Goal: Task Accomplishment & Management: Use online tool/utility

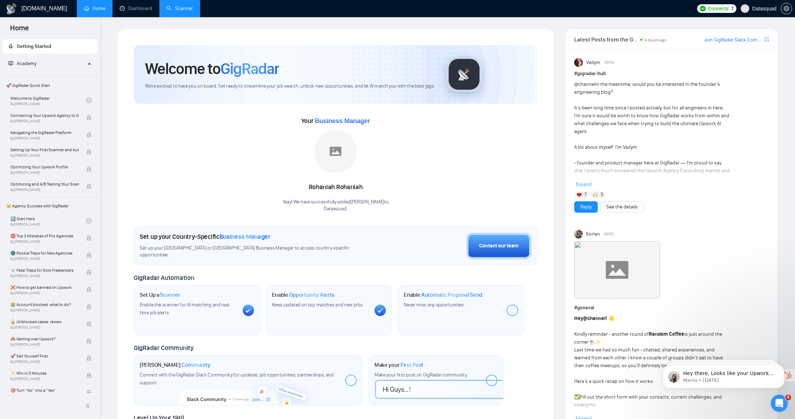
click at [186, 11] on link "Scanner" at bounding box center [180, 8] width 26 height 6
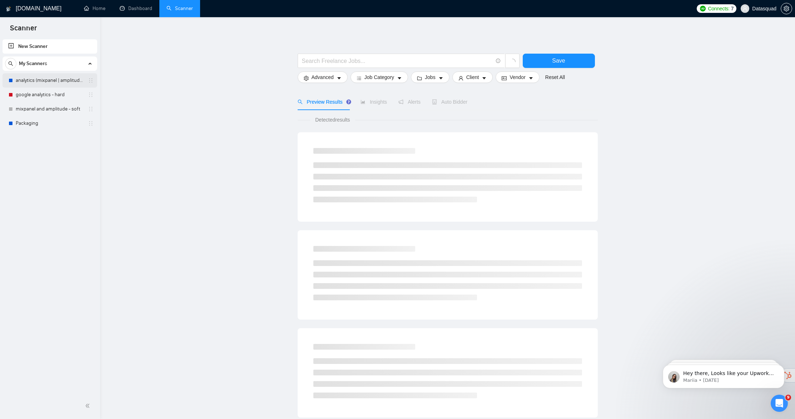
click at [56, 81] on link "analytics (mixpanel | amplitude | posthog | statsig)" at bounding box center [50, 80] width 68 height 14
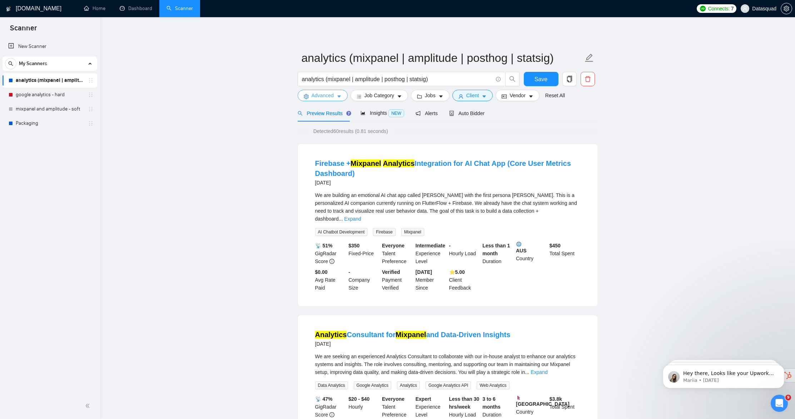
click at [304, 100] on button "Advanced" at bounding box center [323, 95] width 50 height 11
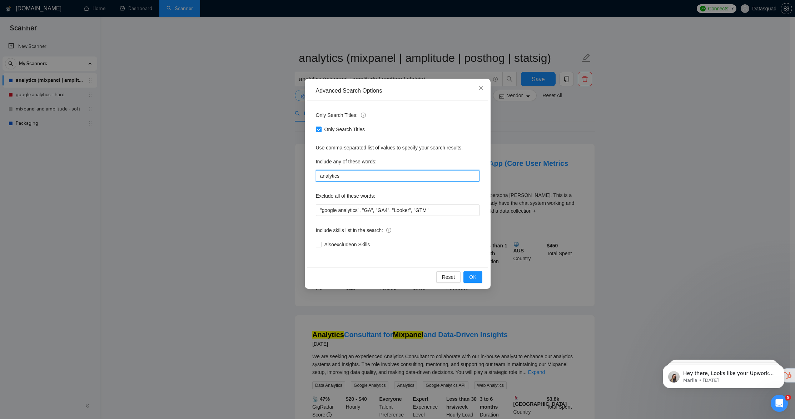
click at [358, 177] on input "analytics" at bounding box center [398, 175] width 164 height 11
click at [243, 218] on div "Advanced Search Options Only Search Titles: Only Search Titles Use comma-separa…" at bounding box center [397, 209] width 795 height 419
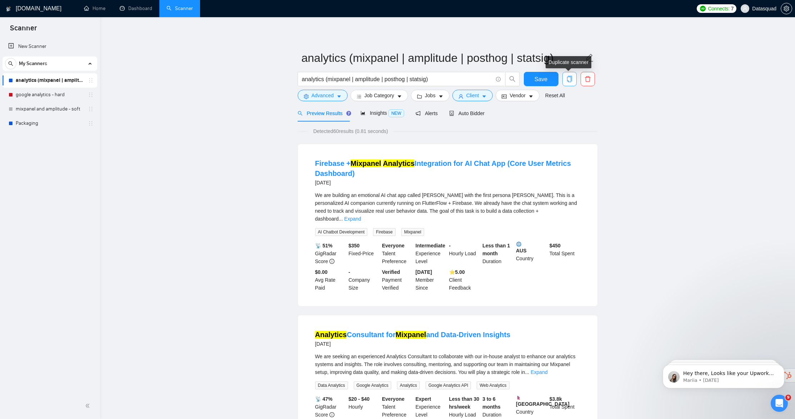
click at [574, 78] on span "copy" at bounding box center [570, 79] width 14 height 6
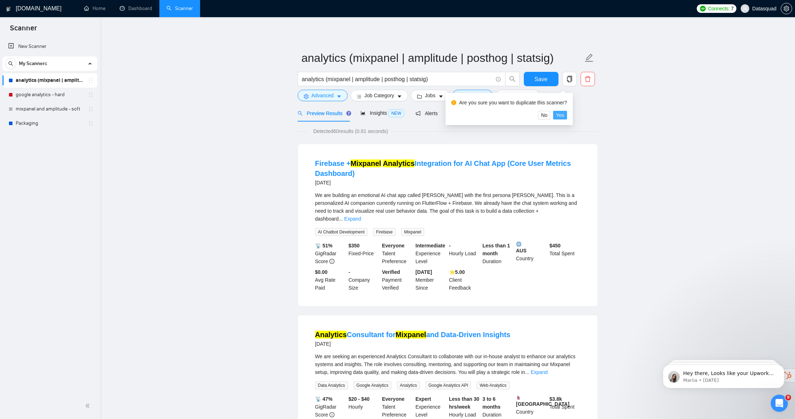
click at [561, 115] on span "Yes" at bounding box center [560, 115] width 8 height 8
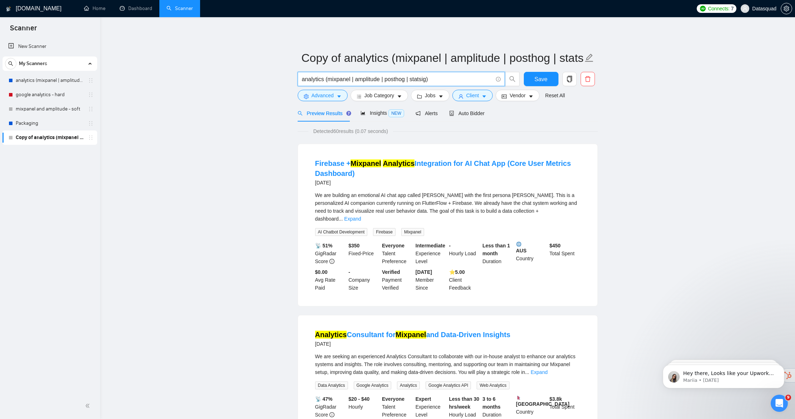
drag, startPoint x: 422, startPoint y: 81, endPoint x: 329, endPoint y: 79, distance: 93.0
click at [329, 79] on input "analytics (mixpanel | amplitude | posthog | statsig)" at bounding box center [397, 79] width 191 height 9
click at [317, 98] on span "Advanced" at bounding box center [323, 95] width 22 height 8
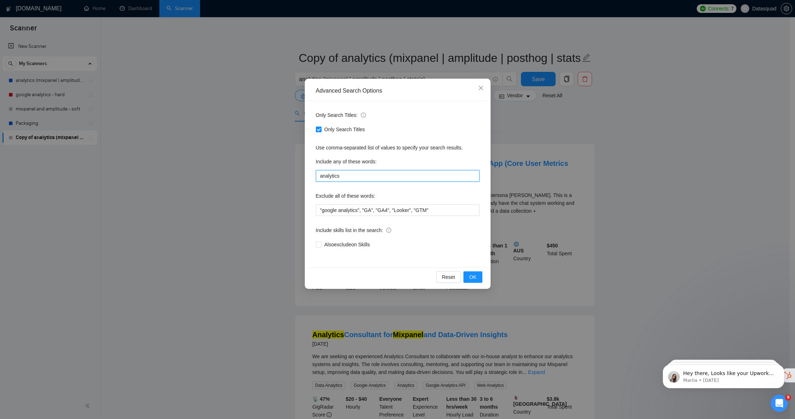
click at [353, 177] on input "analytics" at bounding box center [398, 175] width 164 height 11
paste input "mixpanel | amplitude | posthog | statsig)"
type input "mixpanel | amplitude | posthog | statsig"
click at [470, 279] on span "OK" at bounding box center [472, 277] width 7 height 8
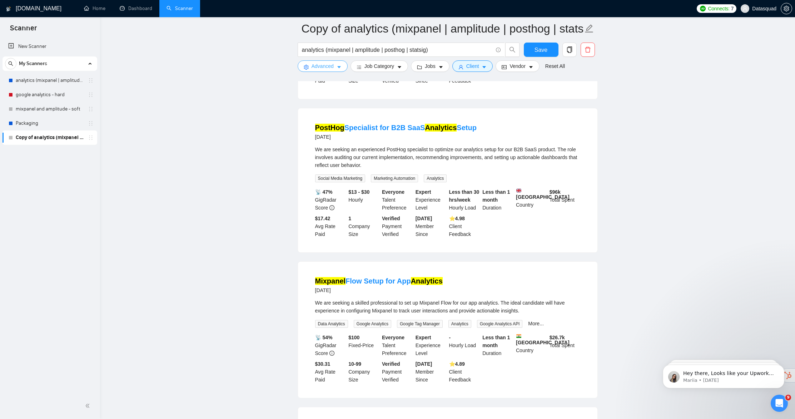
scroll to position [357, 0]
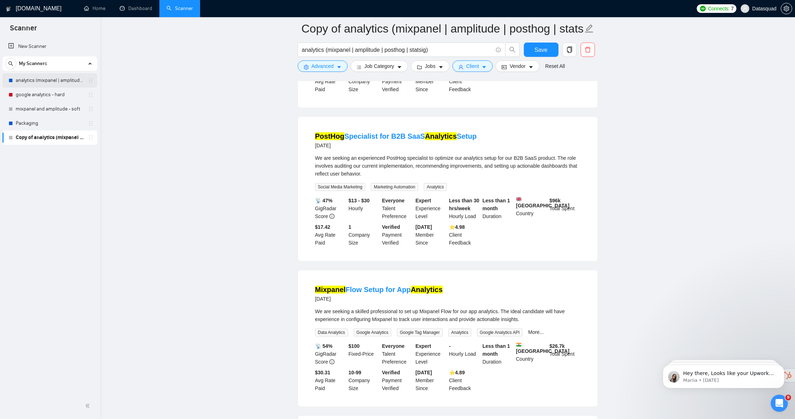
click at [40, 80] on link "analytics (mixpanel | amplitude | posthog | statsig)" at bounding box center [50, 80] width 68 height 14
click at [532, 48] on button "Save" at bounding box center [541, 50] width 35 height 14
click at [44, 84] on link "analytics (mixpanel | amplitude | posthog | statsig)" at bounding box center [50, 80] width 68 height 14
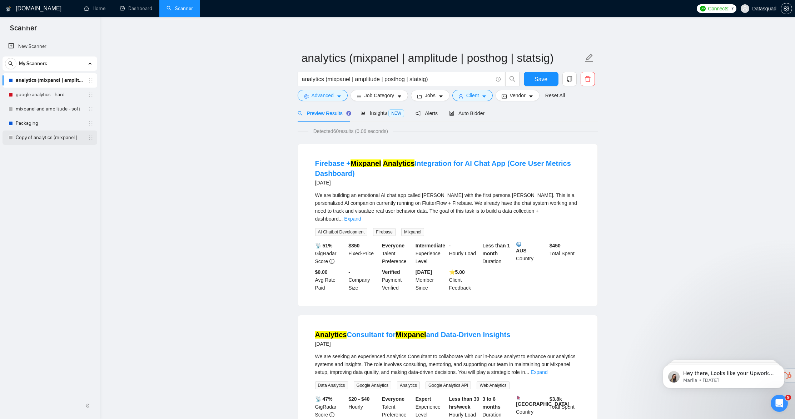
click at [50, 134] on link "Copy of analytics (mixpanel | amplitude | posthog | statsig)" at bounding box center [50, 137] width 68 height 14
click at [464, 98] on icon "user" at bounding box center [461, 96] width 5 height 5
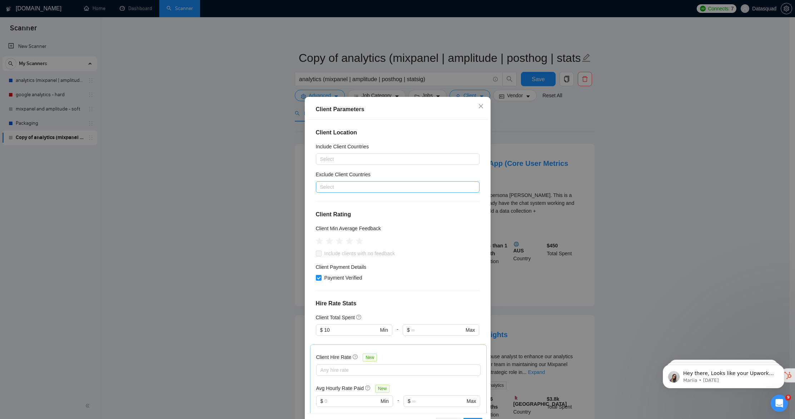
click at [363, 183] on div at bounding box center [394, 187] width 153 height 9
type input "au"
click at [367, 215] on div "[GEOGRAPHIC_DATA]" at bounding box center [395, 213] width 147 height 8
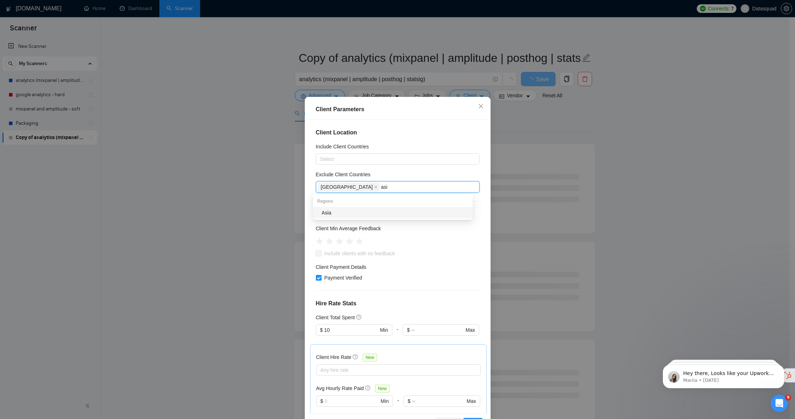
type input "asia"
click at [391, 213] on div "Asia" at bounding box center [395, 213] width 147 height 8
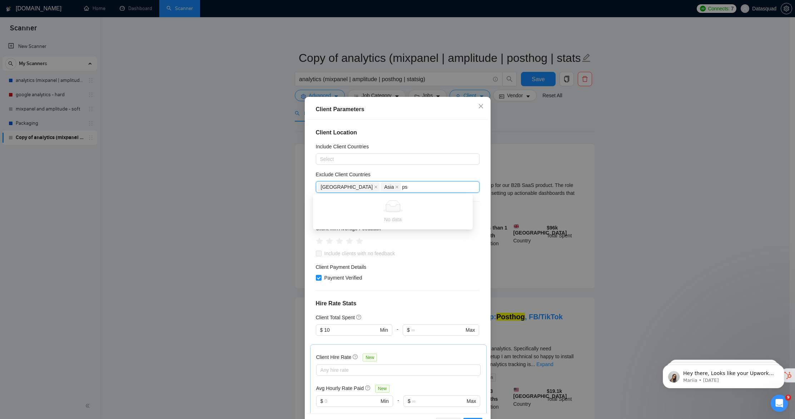
type input "p"
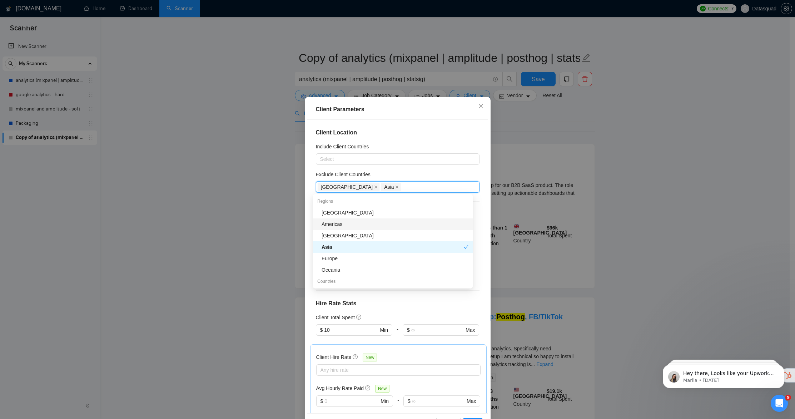
click at [466, 169] on div "Client Location Include Client Countries Select Exclude Client Countries [GEOGR…" at bounding box center [397, 266] width 181 height 293
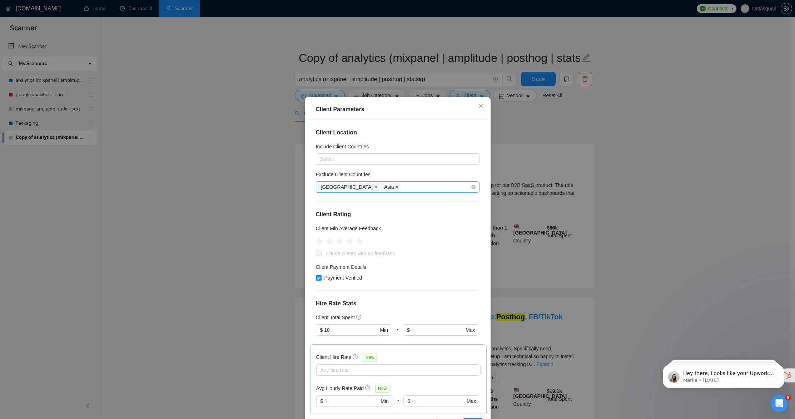
click at [396, 187] on icon "close" at bounding box center [397, 186] width 3 height 3
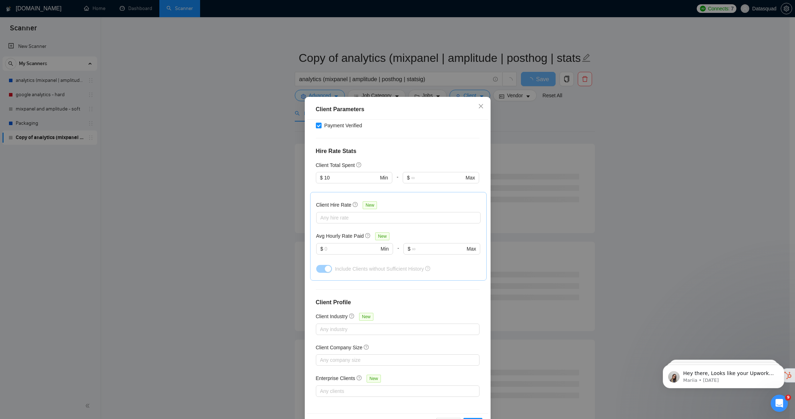
scroll to position [25, 0]
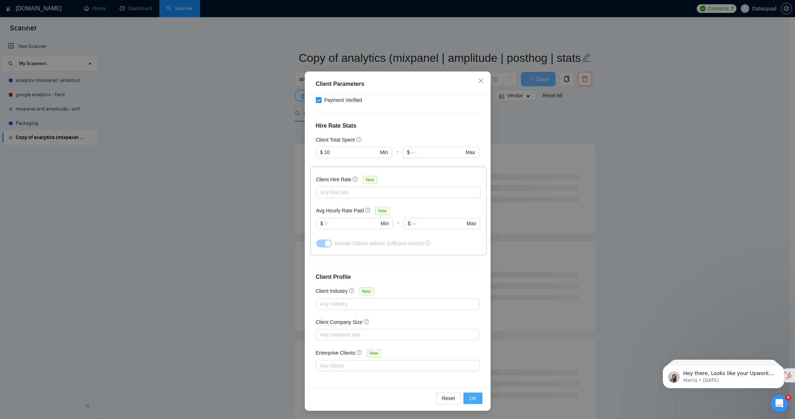
click at [469, 396] on span "OK" at bounding box center [472, 398] width 7 height 8
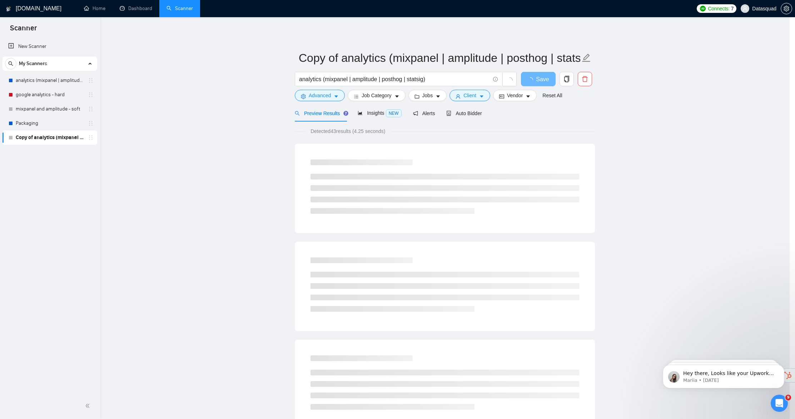
scroll to position [0, 0]
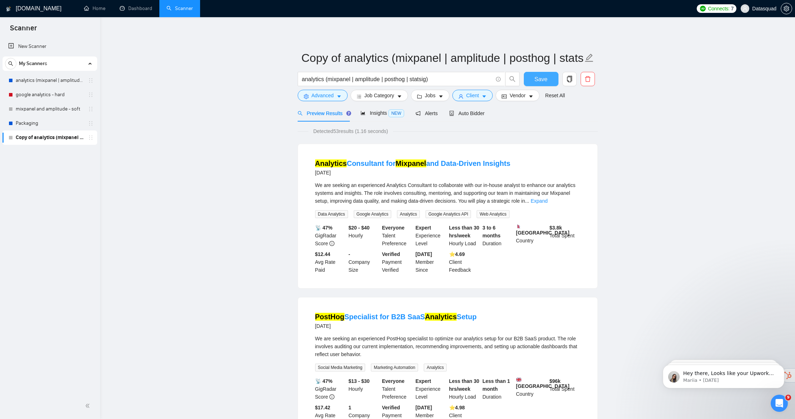
click at [535, 77] on span "Save" at bounding box center [541, 79] width 13 height 9
click at [431, 110] on span "Alerts" at bounding box center [427, 113] width 22 height 6
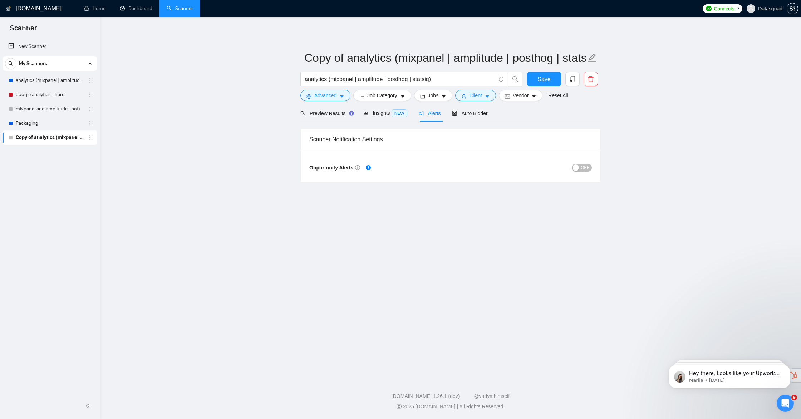
click at [589, 169] on span "OFF" at bounding box center [584, 168] width 9 height 8
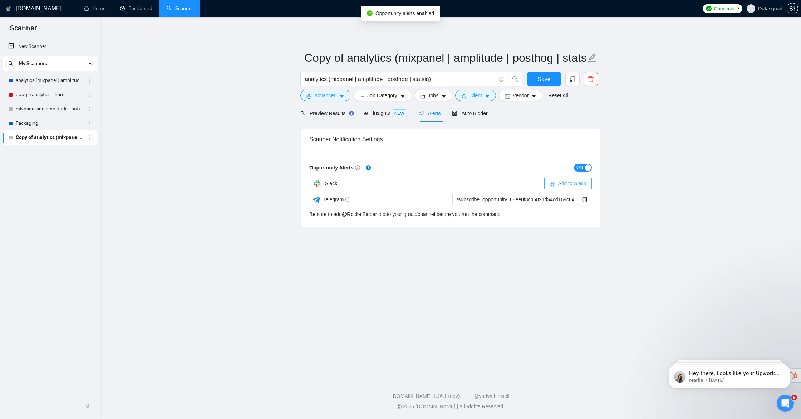
click at [569, 183] on span "Add to Slack" at bounding box center [572, 183] width 28 height 8
click at [48, 49] on link "New Scanner" at bounding box center [49, 46] width 83 height 14
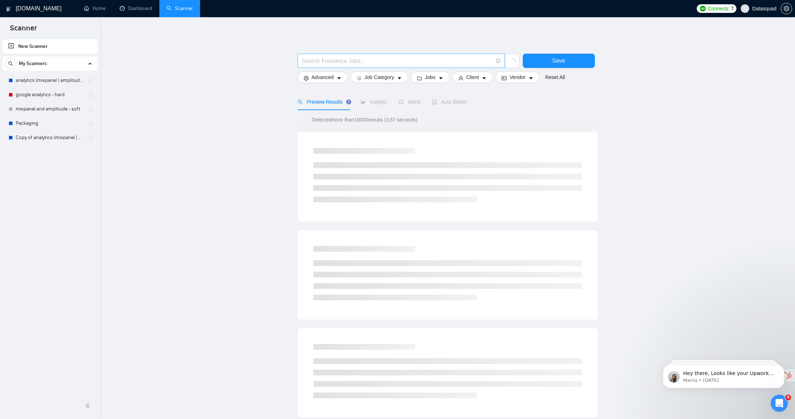
click at [365, 61] on input "text" at bounding box center [397, 60] width 191 height 9
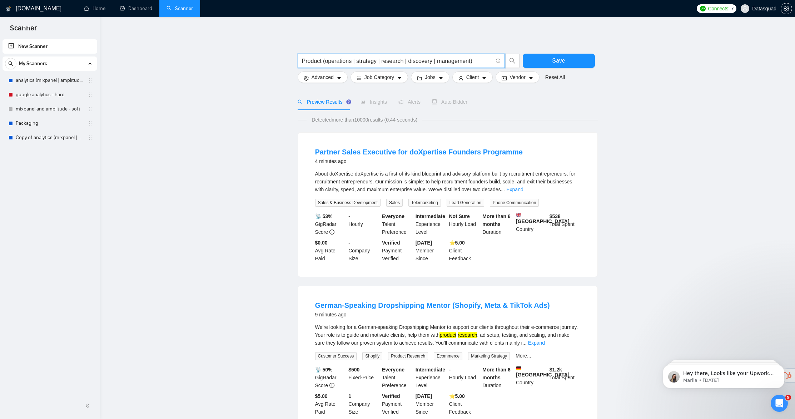
click at [411, 62] on input "Product (operations | strategy | research | discovery | management)" at bounding box center [397, 60] width 191 height 9
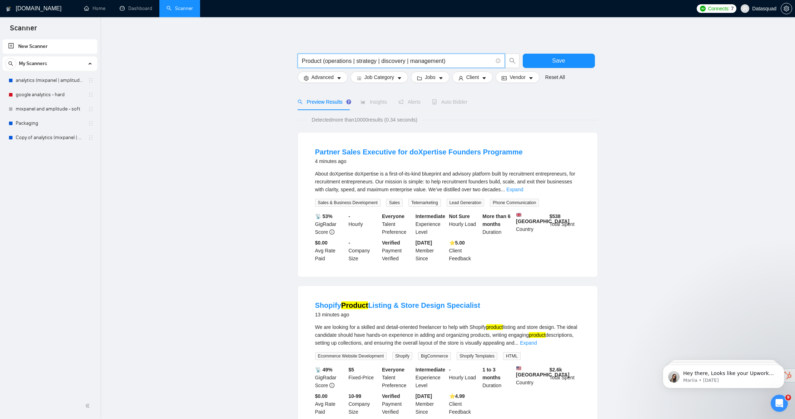
click at [462, 60] on input "Product (operations | strategy | discovery | management)" at bounding box center [397, 60] width 191 height 9
type input "Product (operations | strategy | discovery | management)"
click at [327, 76] on span "Advanced" at bounding box center [323, 77] width 22 height 8
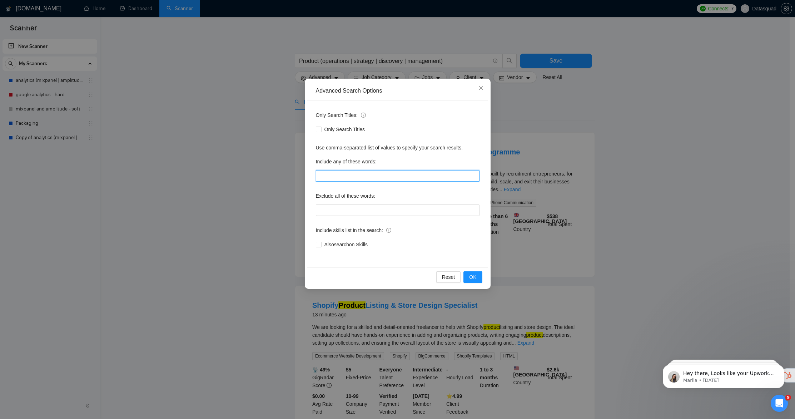
click at [334, 178] on input "text" at bounding box center [398, 175] width 164 height 11
paste input "Product (operations | strategy | discovery | management)"
type input "Product (operations | strategy | discovery | management)"
click at [320, 130] on input "Only Search Titles" at bounding box center [318, 129] width 5 height 5
checkbox input "true"
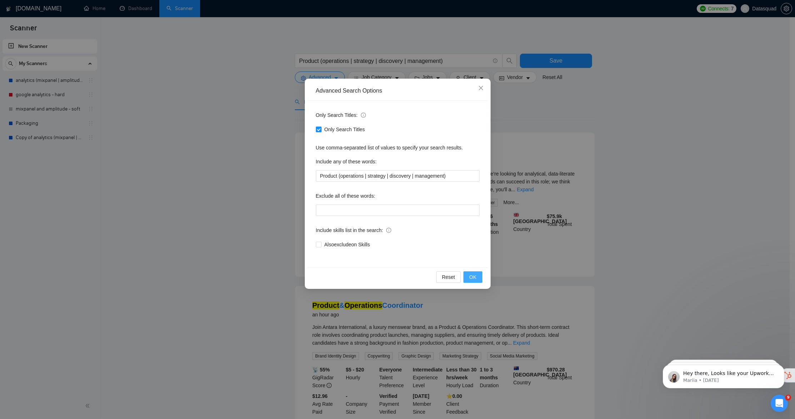
click at [472, 279] on span "OK" at bounding box center [472, 277] width 7 height 8
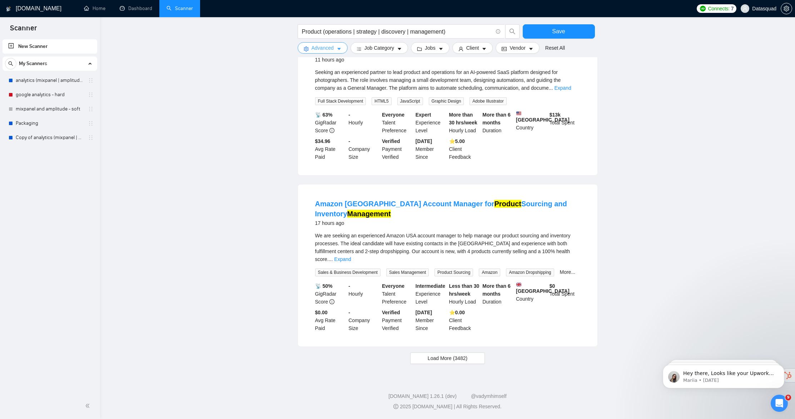
scroll to position [573, 0]
click at [452, 354] on span "Load More (3482)" at bounding box center [448, 358] width 40 height 8
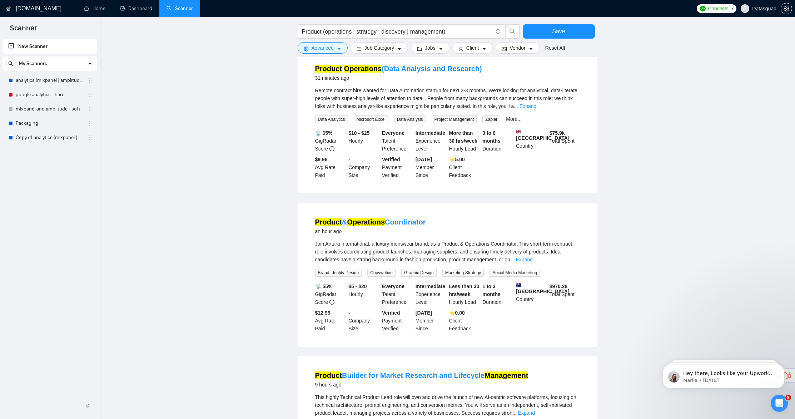
scroll to position [0, 0]
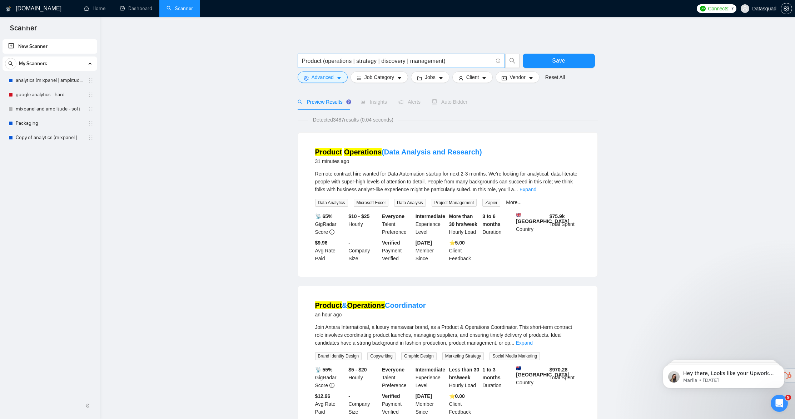
click at [455, 60] on input "Product (operations | strategy | discovery | management)" at bounding box center [397, 60] width 191 height 9
click at [455, 61] on input "Product (operations | strategy | discovery | management)" at bounding box center [397, 60] width 191 height 9
click at [454, 61] on input "Product (operations | strategy | discovery | management)" at bounding box center [397, 60] width 191 height 9
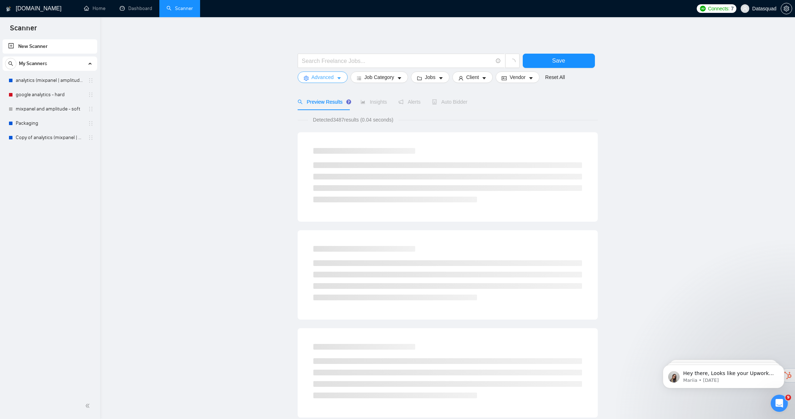
click at [313, 75] on span "Advanced" at bounding box center [323, 77] width 22 height 8
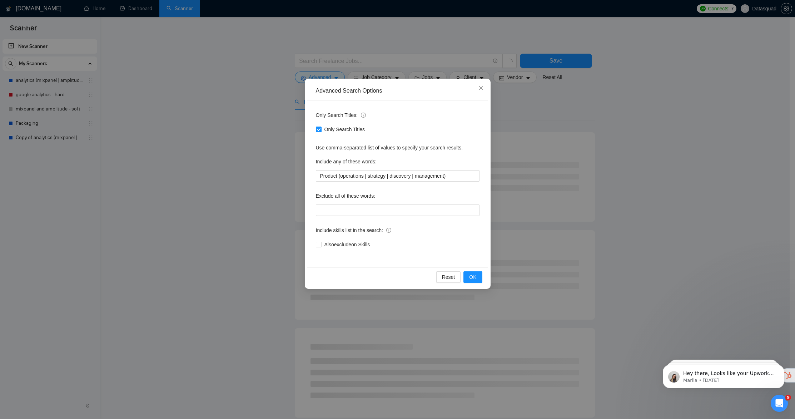
click at [228, 104] on div "Advanced Search Options Only Search Titles: Only Search Titles Use comma-separa…" at bounding box center [397, 209] width 795 height 419
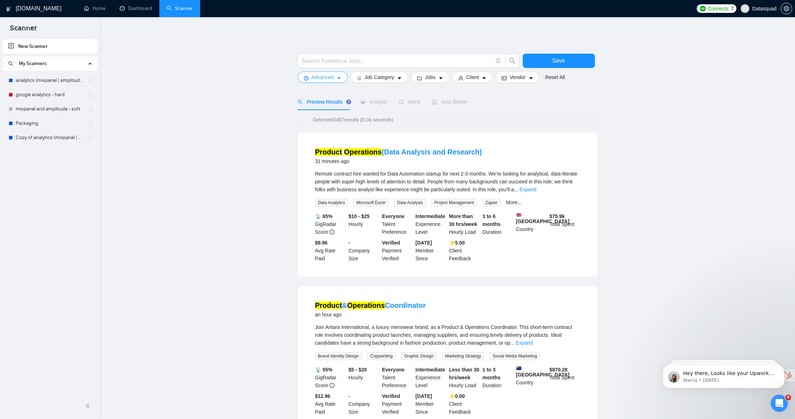
click at [324, 77] on span "Advanced" at bounding box center [323, 77] width 22 height 8
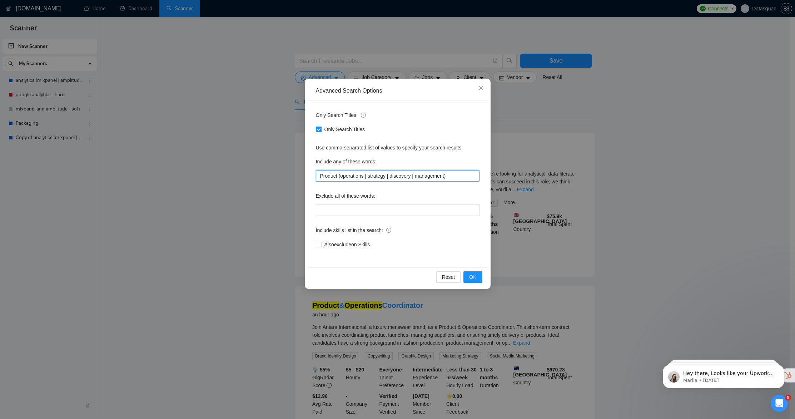
click at [341, 179] on input "Product (operations | strategy | discovery | management)" at bounding box center [398, 175] width 164 height 11
drag, startPoint x: 341, startPoint y: 178, endPoint x: 464, endPoint y: 188, distance: 123.3
click at [464, 188] on div "Only Search Titles: Only Search Titles Use comma-separated list of values to sp…" at bounding box center [397, 184] width 181 height 167
click at [467, 277] on button "OK" at bounding box center [473, 276] width 19 height 11
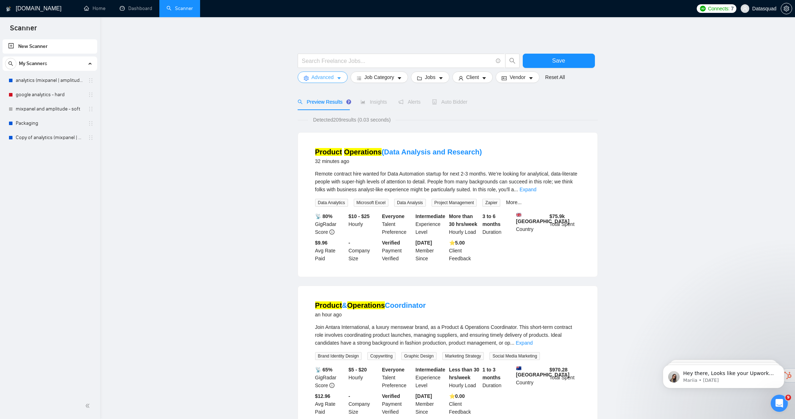
click at [323, 79] on span "Advanced" at bounding box center [323, 77] width 22 height 8
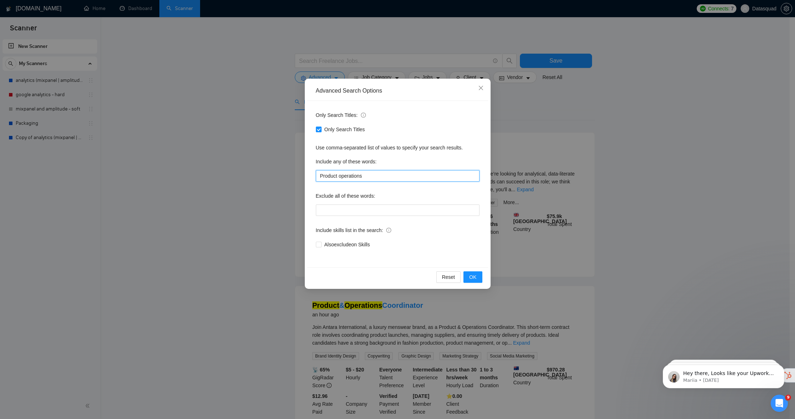
click at [376, 174] on input "Product operations" at bounding box center [398, 175] width 164 height 11
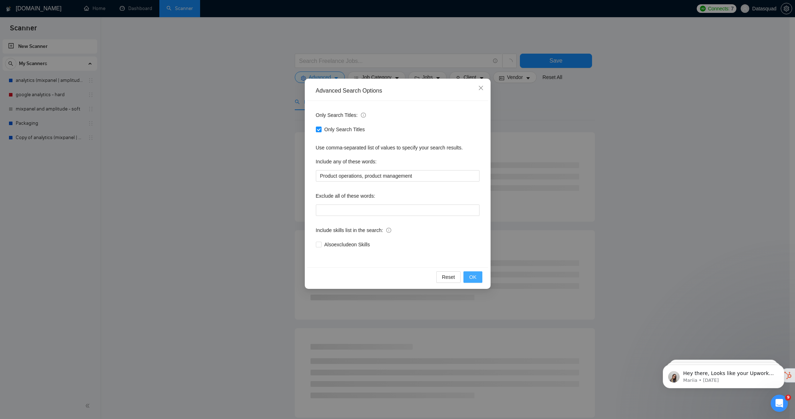
click at [466, 276] on button "OK" at bounding box center [473, 276] width 19 height 11
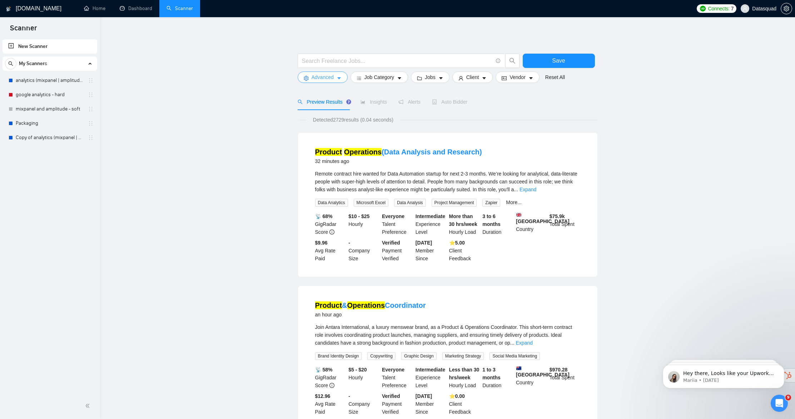
click at [322, 75] on span "Advanced" at bounding box center [323, 77] width 22 height 8
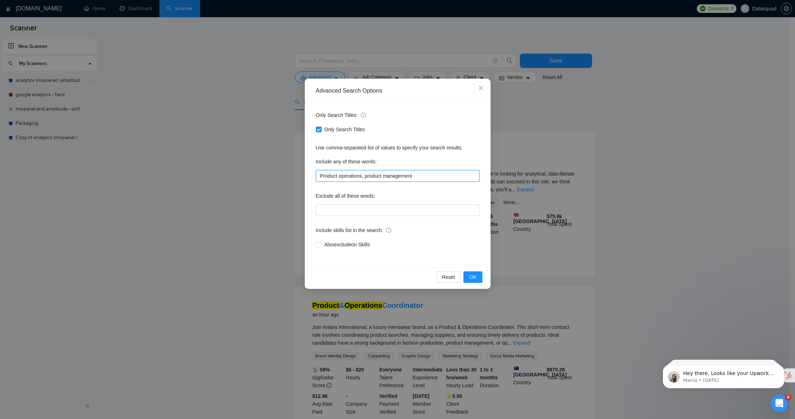
click at [318, 174] on input "Product operations, product management" at bounding box center [398, 175] width 164 height 11
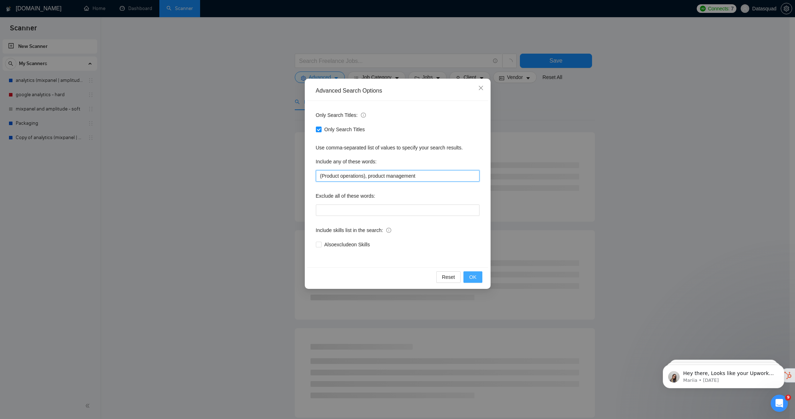
type input "(Product operations), product management"
click at [472, 278] on span "OK" at bounding box center [472, 277] width 7 height 8
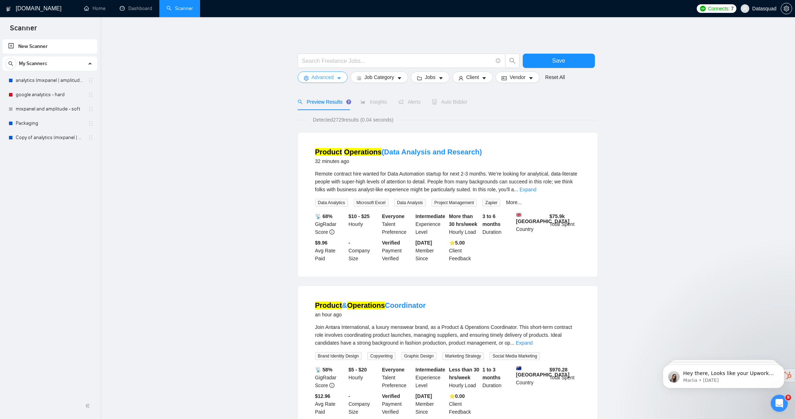
click at [326, 78] on span "Advanced" at bounding box center [323, 77] width 22 height 8
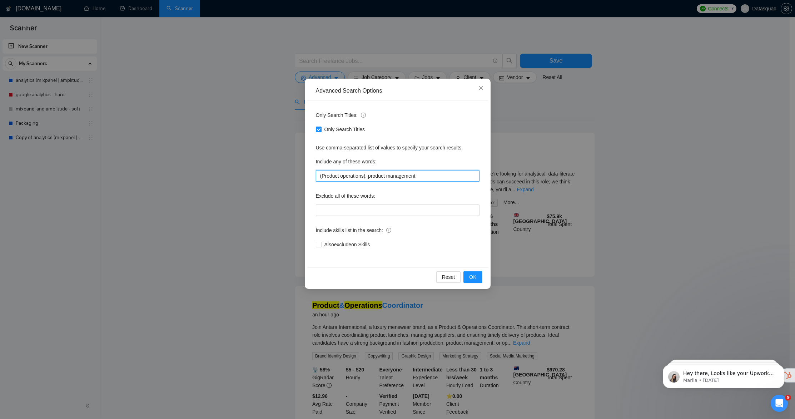
click at [433, 178] on input "(Product operations), product management" at bounding box center [398, 175] width 164 height 11
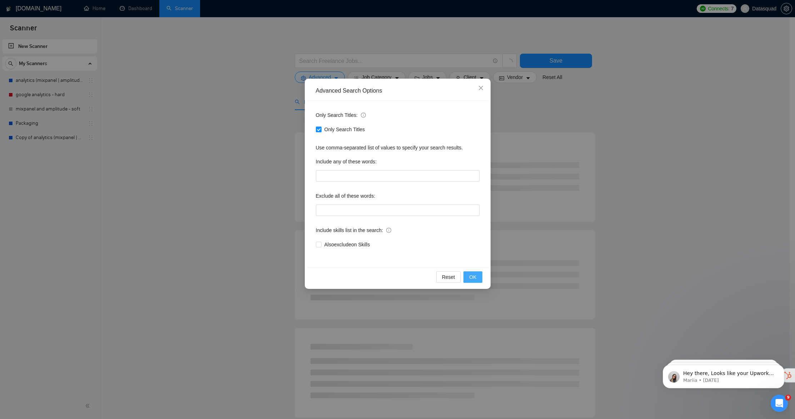
click at [469, 279] on span "OK" at bounding box center [472, 277] width 7 height 8
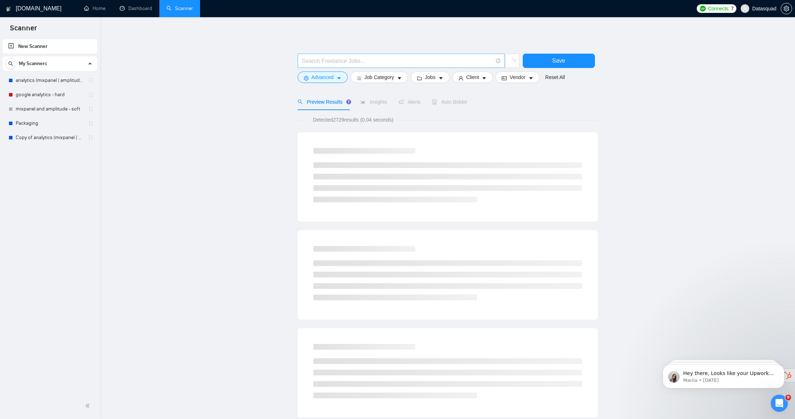
click at [372, 63] on input "text" at bounding box center [397, 60] width 191 height 9
paste input "(Product operations), product management"
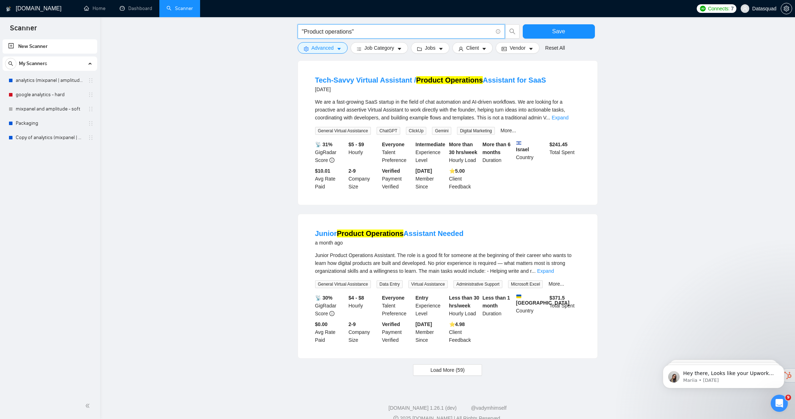
scroll to position [531, 0]
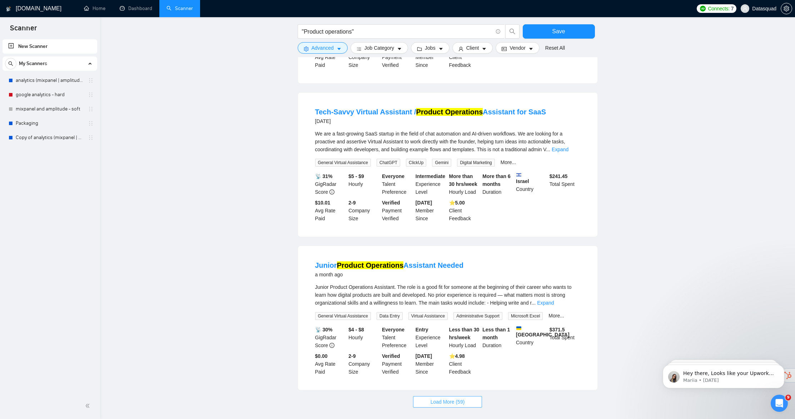
click at [468, 396] on button "Load More (59)" at bounding box center [447, 401] width 69 height 11
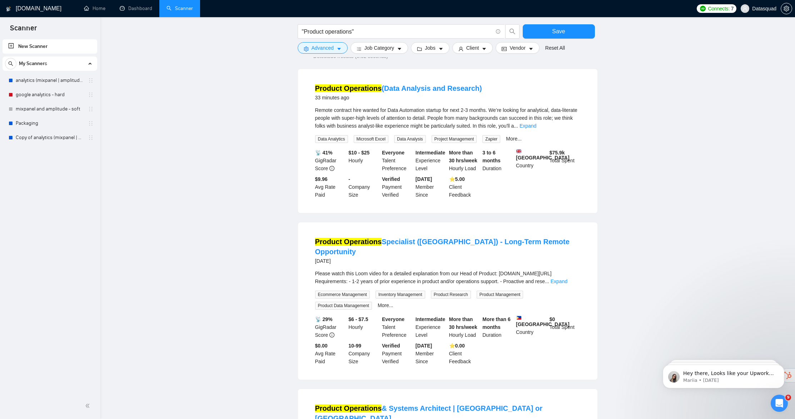
scroll to position [0, 0]
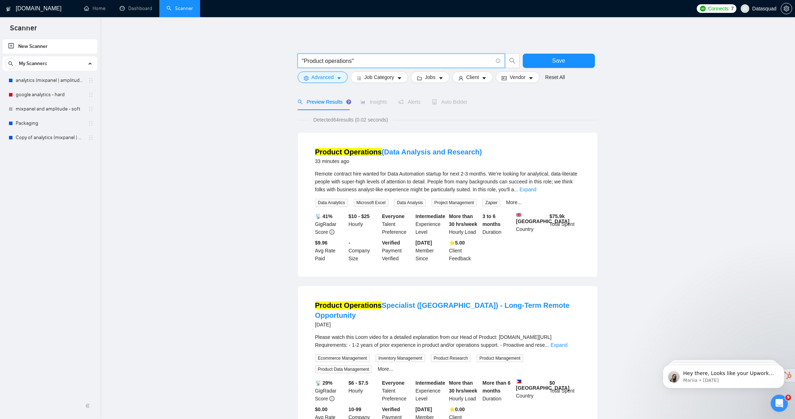
click at [370, 61] on input ""Product operations"" at bounding box center [397, 60] width 191 height 9
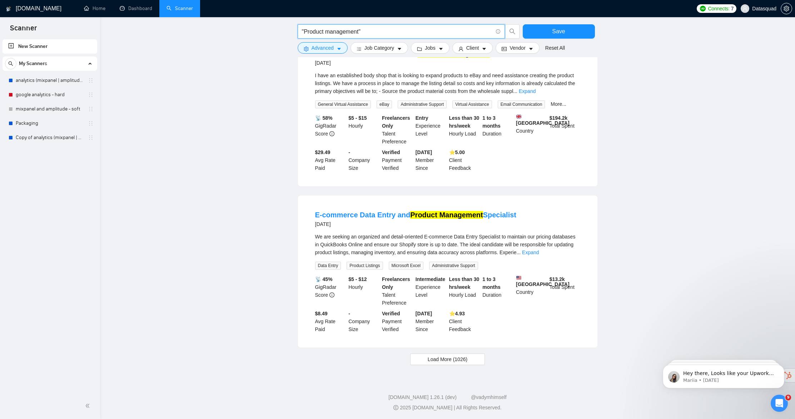
scroll to position [558, 0]
click at [449, 358] on span "Load More (1026)" at bounding box center [448, 359] width 40 height 8
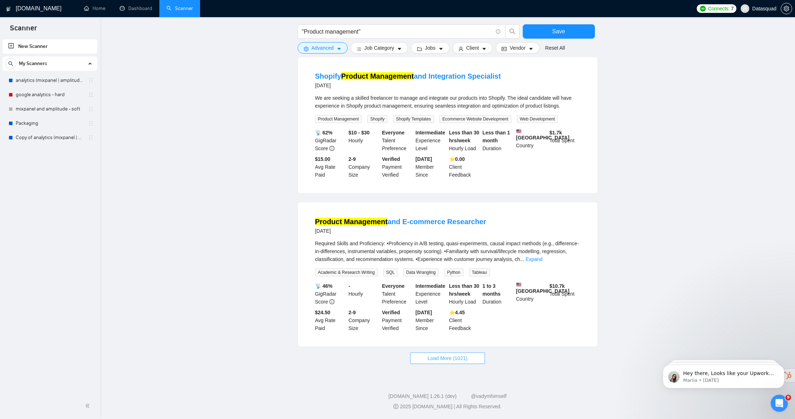
scroll to position [1349, 0]
click at [456, 358] on span "Load More (1021)" at bounding box center [448, 358] width 40 height 8
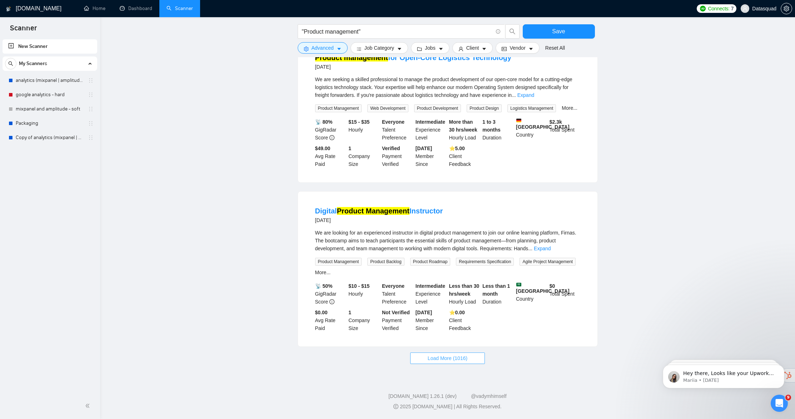
scroll to position [2159, 0]
click at [465, 362] on button "Load More (1016)" at bounding box center [447, 357] width 75 height 11
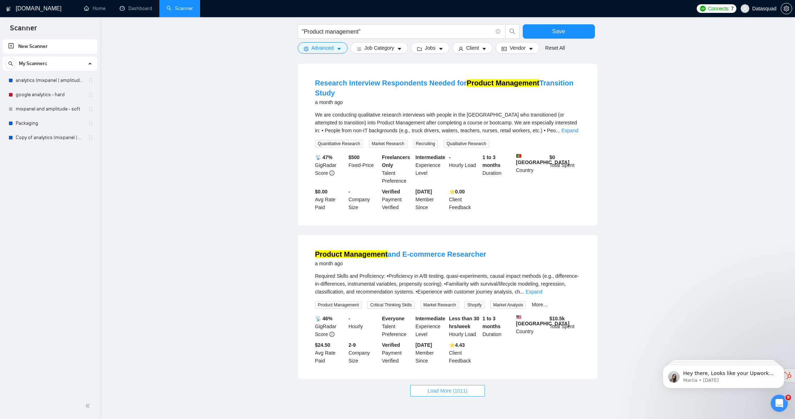
scroll to position [2954, 0]
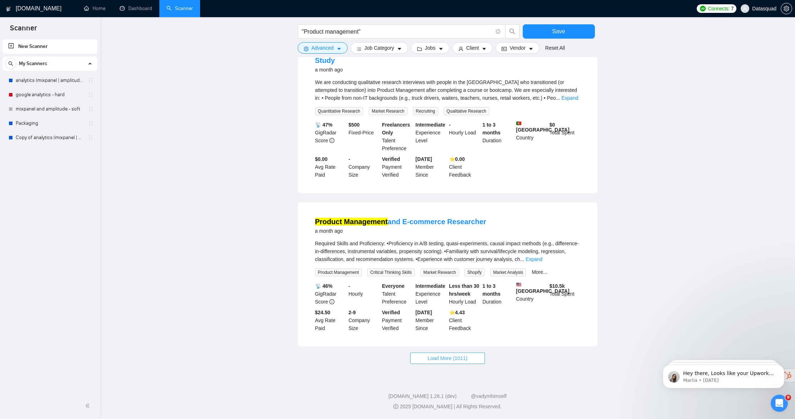
click at [476, 364] on button "Load More (1011)" at bounding box center [447, 357] width 75 height 11
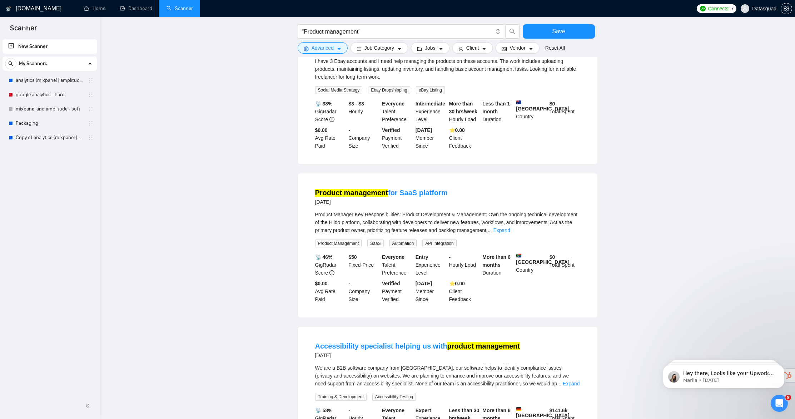
scroll to position [0, 0]
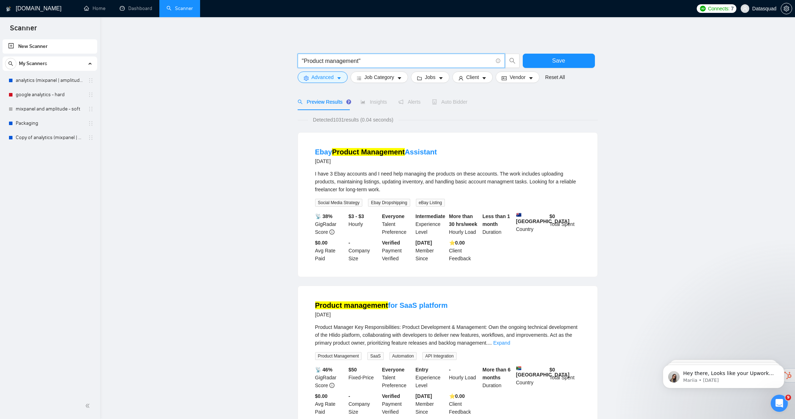
click at [361, 63] on input ""Product management"" at bounding box center [397, 60] width 191 height 9
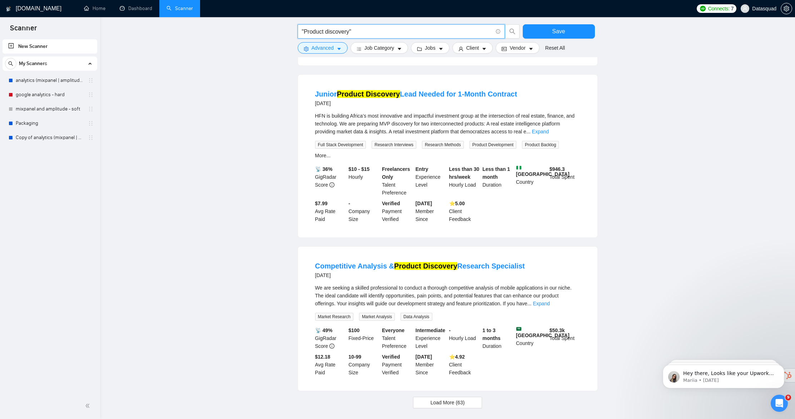
scroll to position [584, 0]
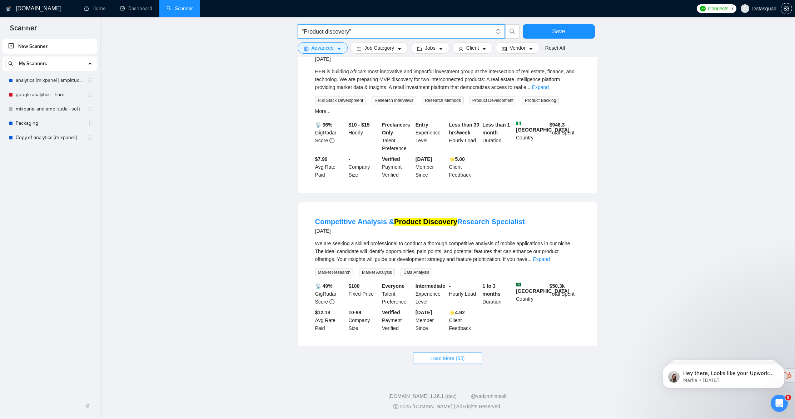
type input ""Product discovery""
click at [471, 358] on button "Load More (63)" at bounding box center [447, 357] width 69 height 11
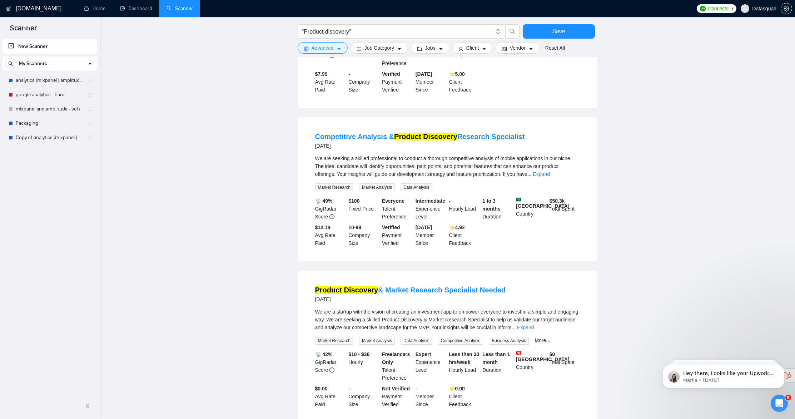
scroll to position [807, 0]
